Goal: Transaction & Acquisition: Purchase product/service

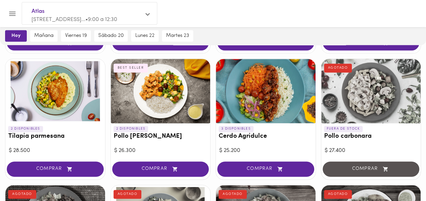
scroll to position [441, 0]
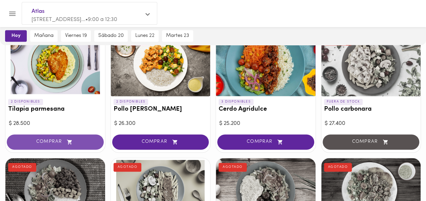
click at [62, 142] on span "COMPRAR" at bounding box center [55, 142] width 80 height 6
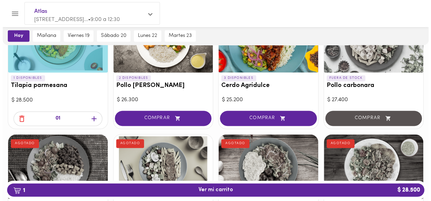
scroll to position [475, 0]
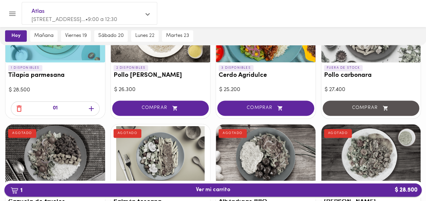
click at [217, 189] on span "1 Ver mi carrito $ 28.500" at bounding box center [213, 190] width 35 height 6
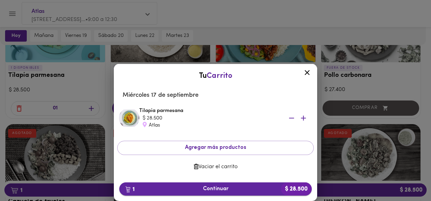
click at [226, 189] on span "1 Continuar $ 28.500" at bounding box center [216, 189] width 182 height 6
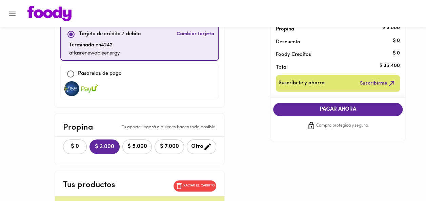
scroll to position [68, 0]
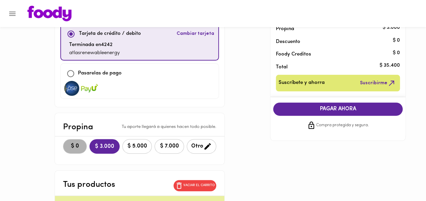
click at [67, 146] on span "$ 0" at bounding box center [74, 146] width 15 height 6
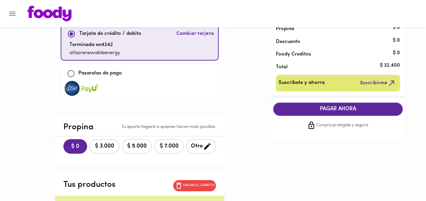
click at [347, 110] on span "PAGAR AHORA" at bounding box center [338, 109] width 116 height 6
